Goal: Task Accomplishment & Management: Complete application form

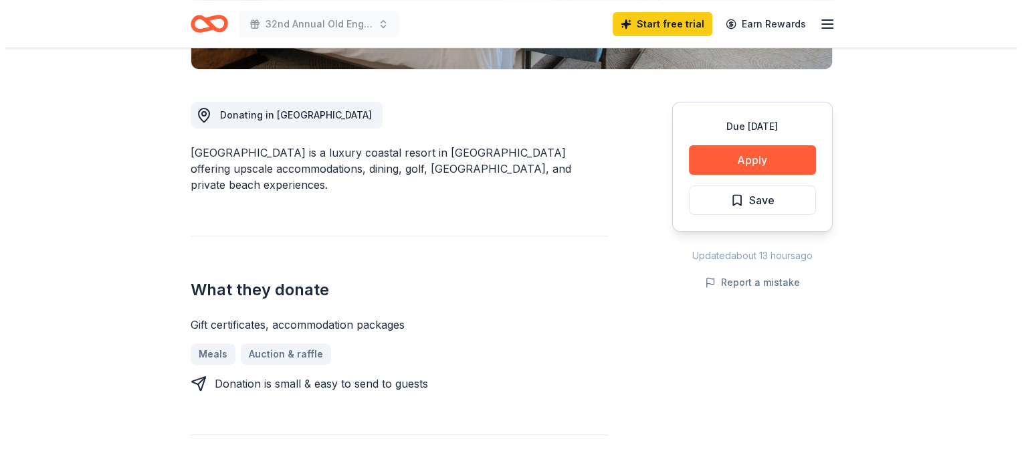
scroll to position [335, 0]
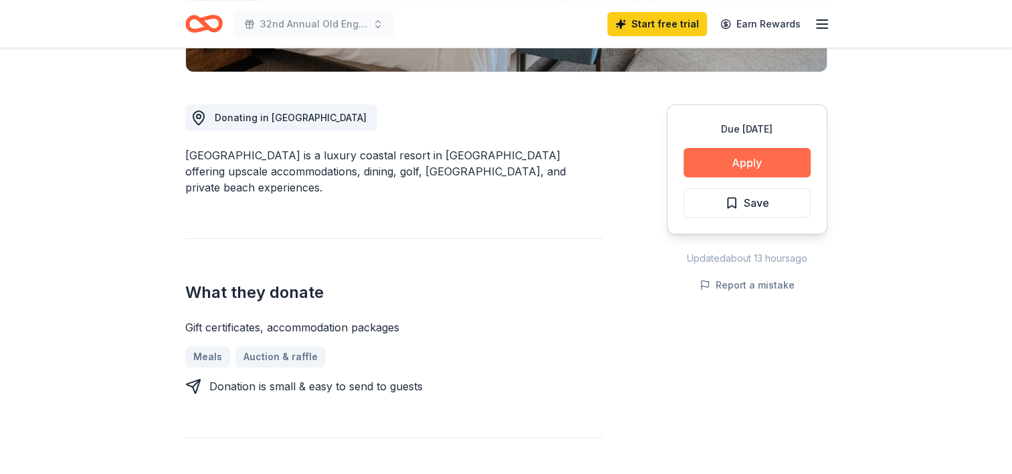
click at [746, 163] on button "Apply" at bounding box center [747, 162] width 127 height 29
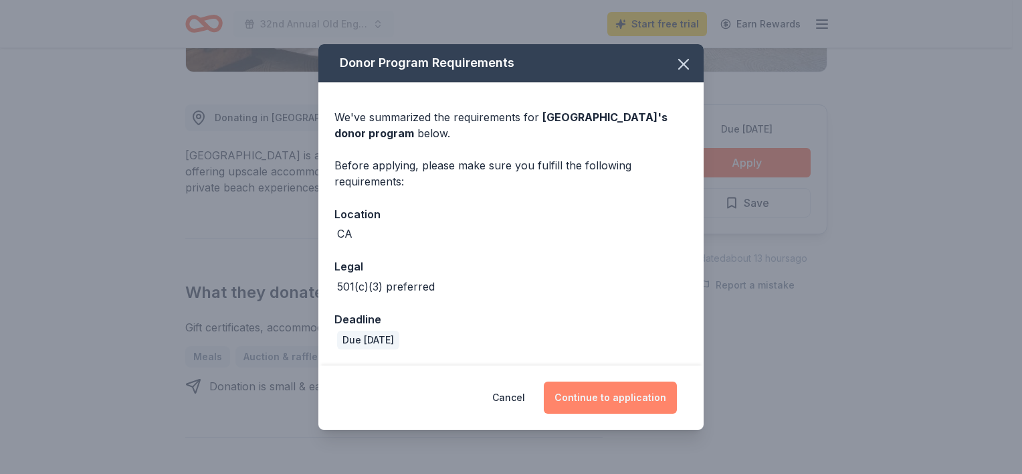
click at [608, 397] on button "Continue to application" at bounding box center [610, 397] width 133 height 32
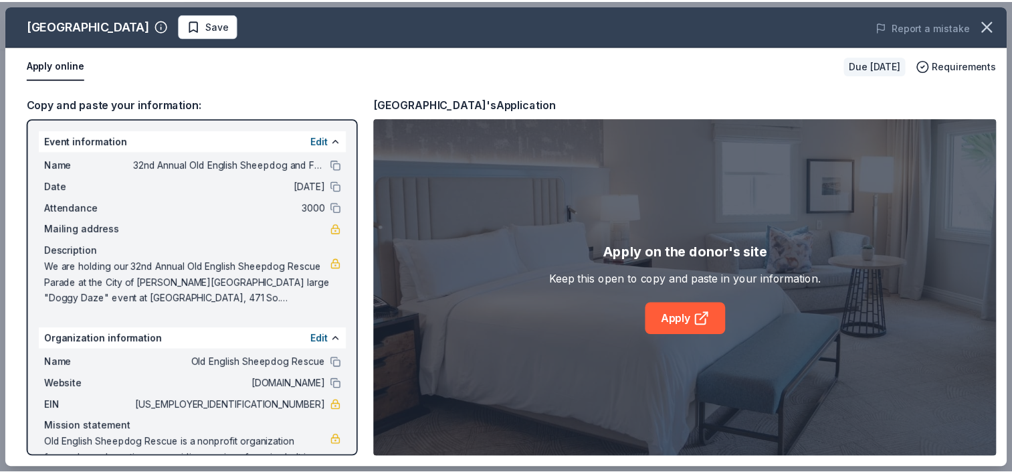
scroll to position [43, 0]
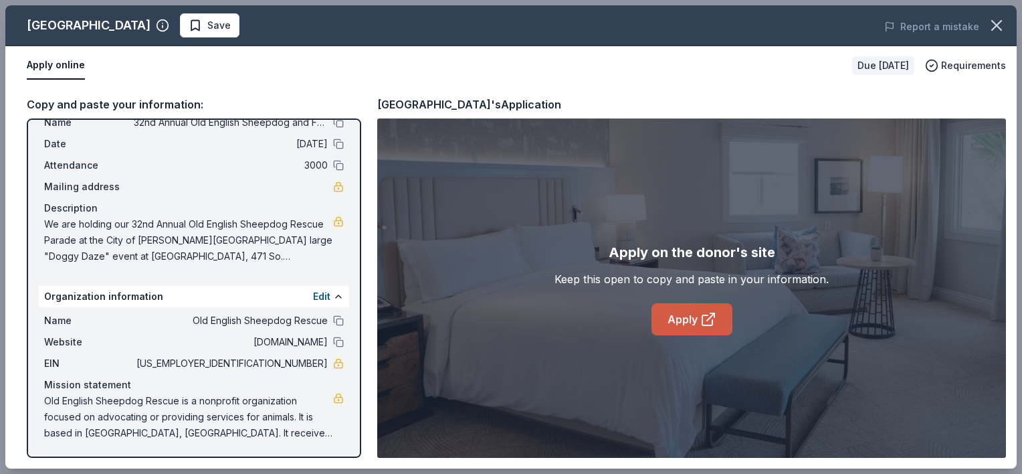
click at [688, 312] on link "Apply" at bounding box center [692, 319] width 81 height 32
click at [996, 19] on icon "button" at bounding box center [997, 25] width 19 height 19
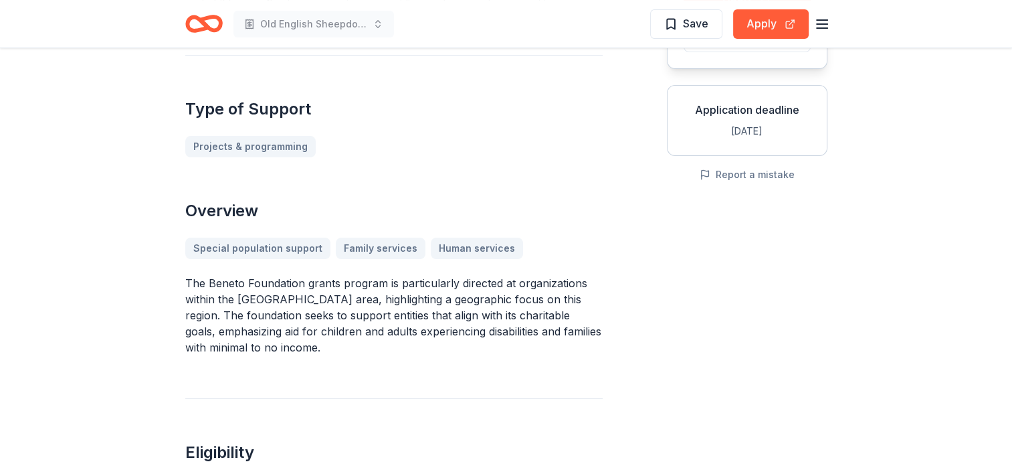
scroll to position [67, 0]
